Goal: Transaction & Acquisition: Purchase product/service

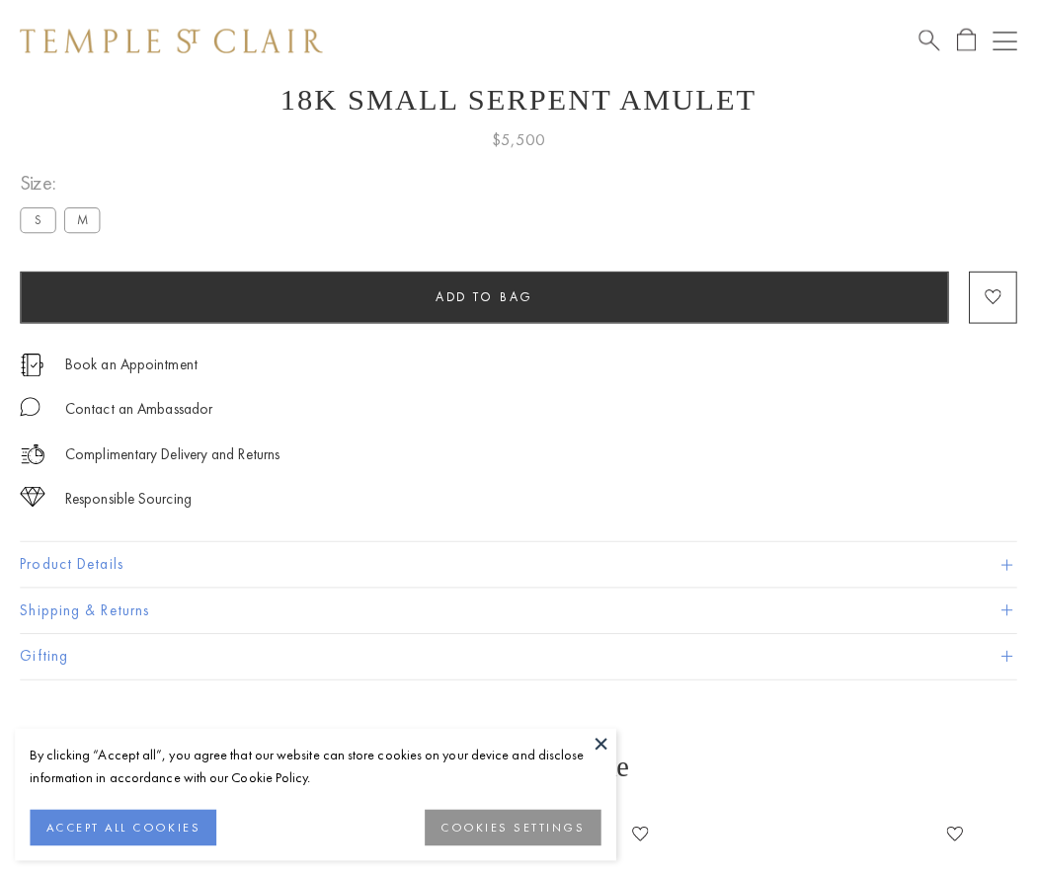
scroll to position [79, 0]
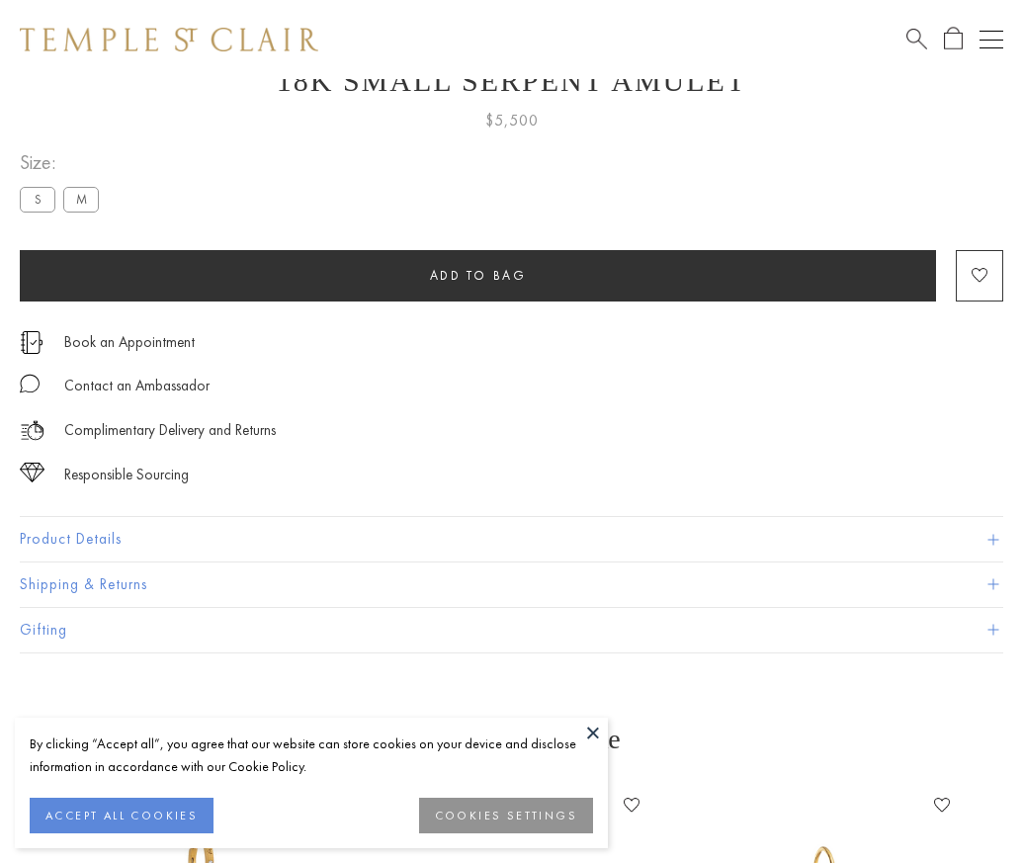
click at [477, 275] on span "Add to bag" at bounding box center [478, 275] width 97 height 17
